Goal: Information Seeking & Learning: Learn about a topic

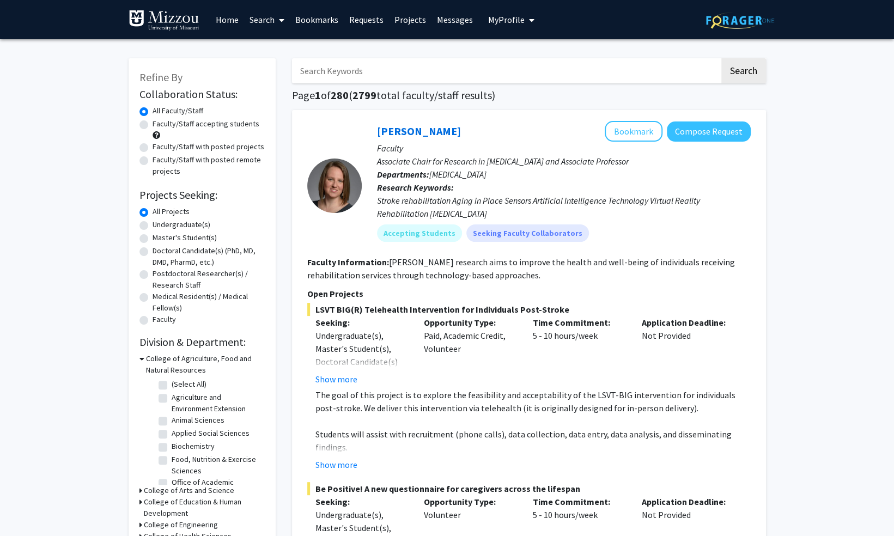
click at [163, 224] on label "Undergraduate(s)" at bounding box center [182, 224] width 58 height 11
click at [160, 224] on input "Undergraduate(s)" at bounding box center [156, 222] width 7 height 7
radio input "true"
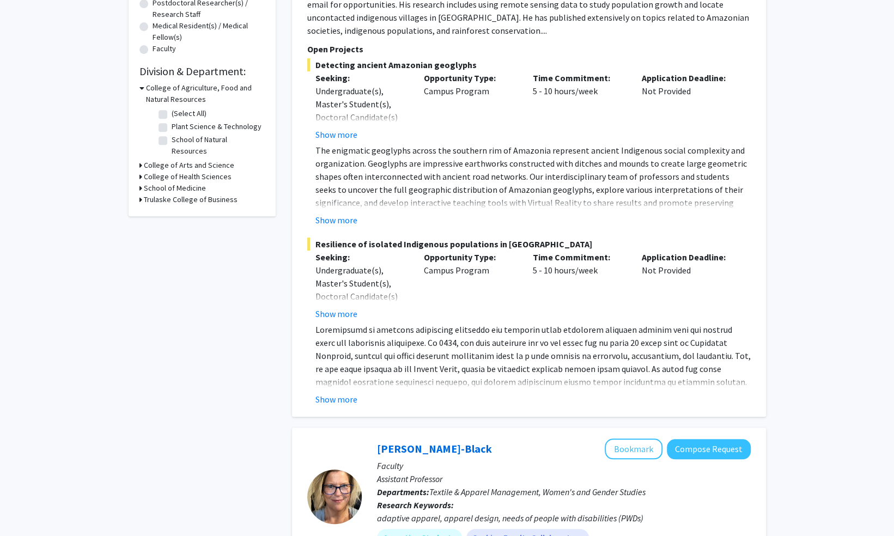
scroll to position [271, 0]
click at [345, 397] on button "Show more" at bounding box center [336, 398] width 42 height 13
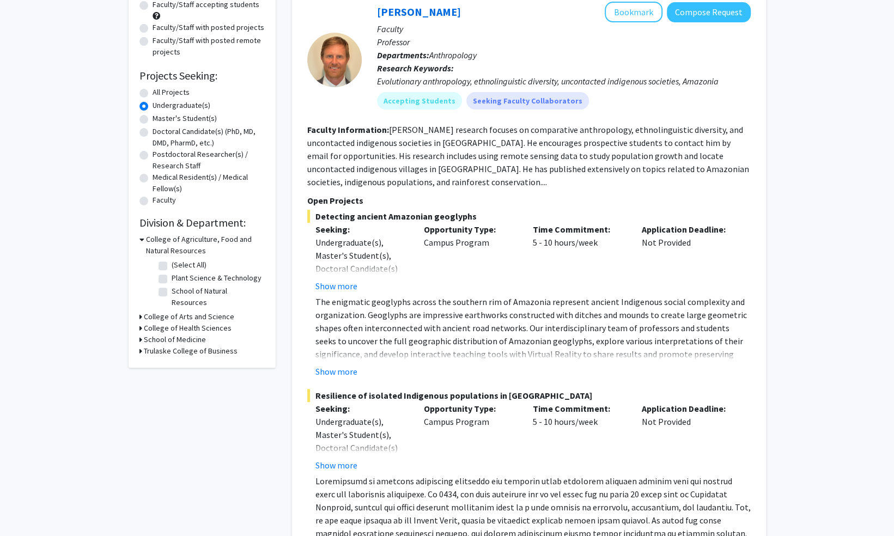
scroll to position [0, 0]
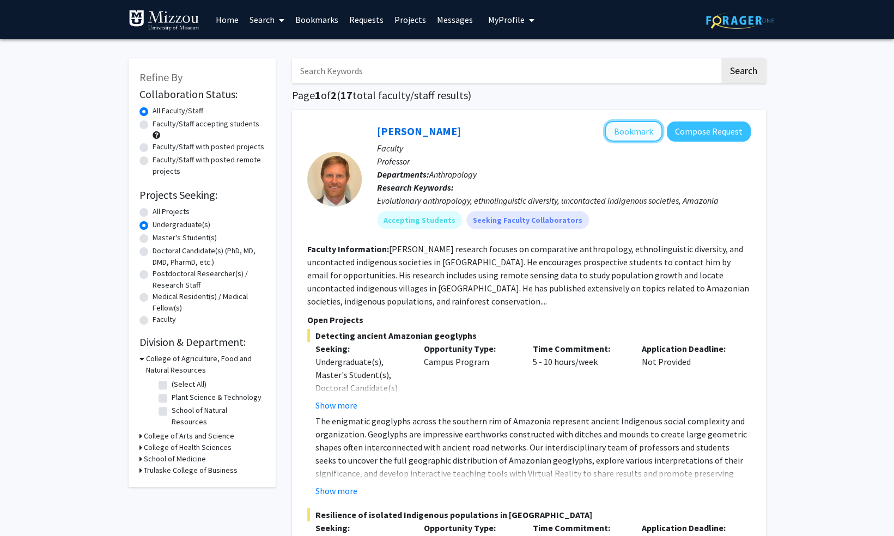
click at [632, 128] on button "Bookmark" at bounding box center [634, 131] width 58 height 21
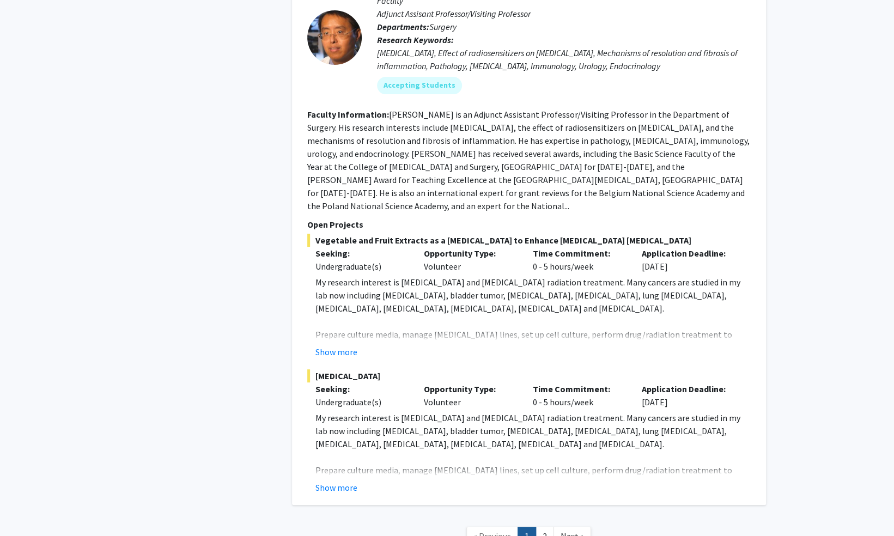
scroll to position [5477, 0]
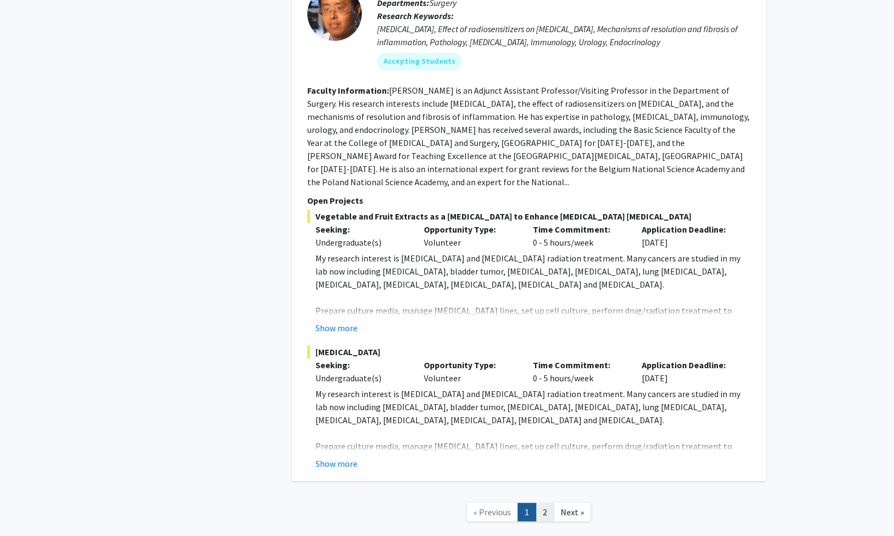
click at [547, 503] on link "2" at bounding box center [545, 512] width 19 height 19
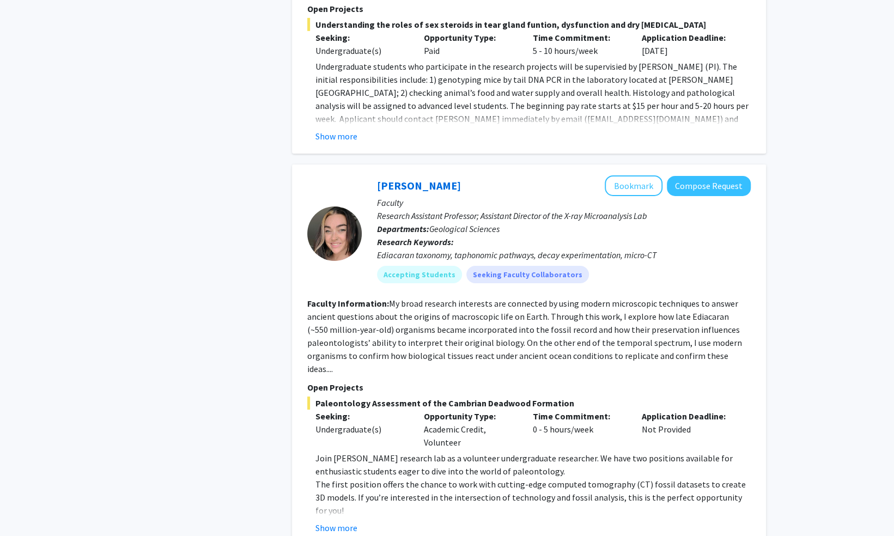
scroll to position [2395, 0]
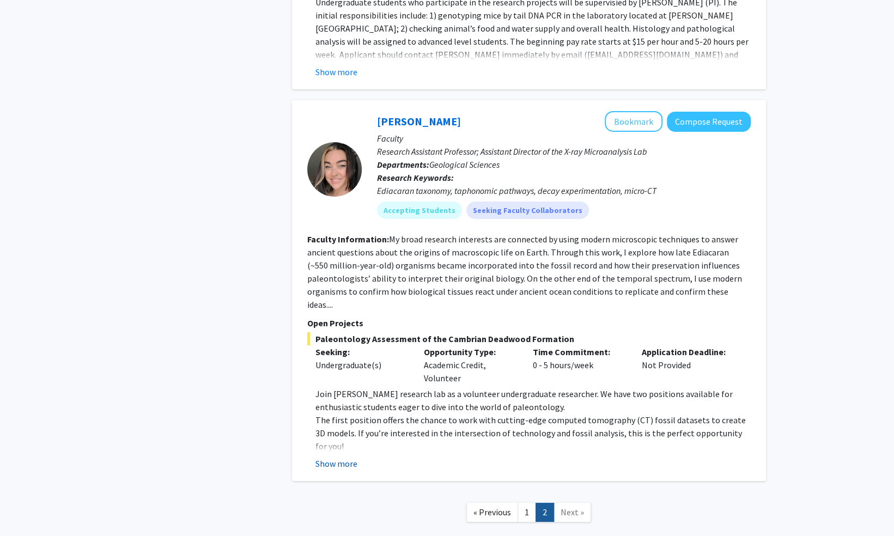
click at [347, 457] on button "Show more" at bounding box center [336, 463] width 42 height 13
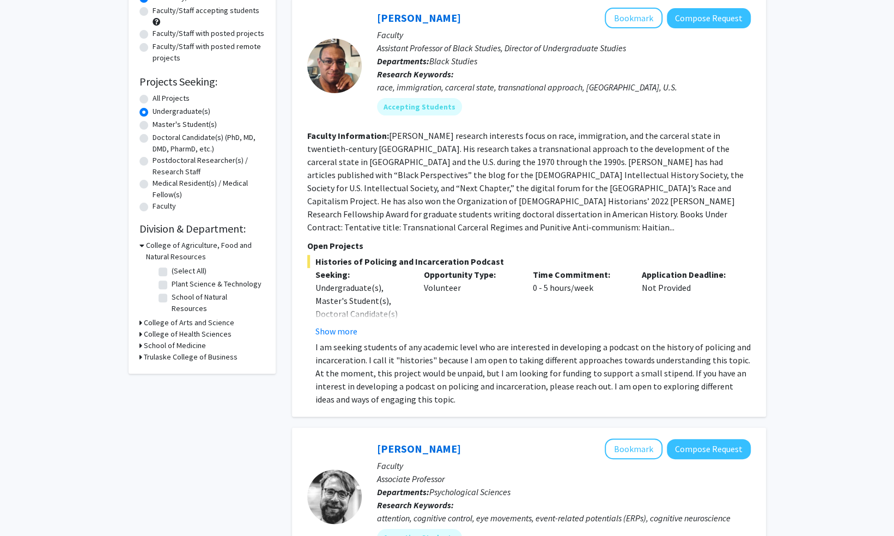
scroll to position [0, 0]
